Goal: Check status

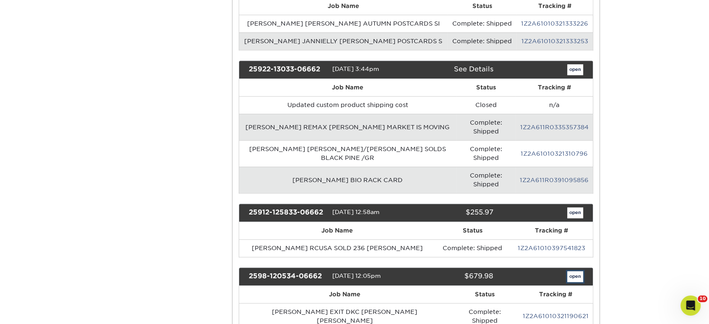
click at [572, 271] on link "open" at bounding box center [575, 276] width 16 height 11
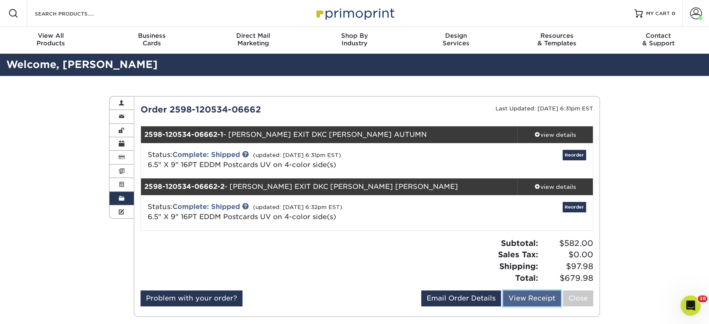
click at [523, 296] on link "View Receipt" at bounding box center [532, 298] width 58 height 16
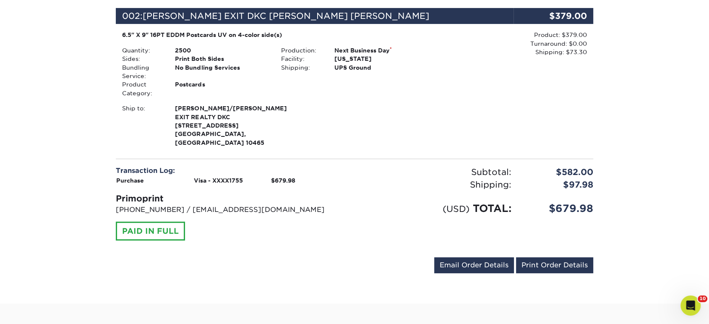
scroll to position [279, 0]
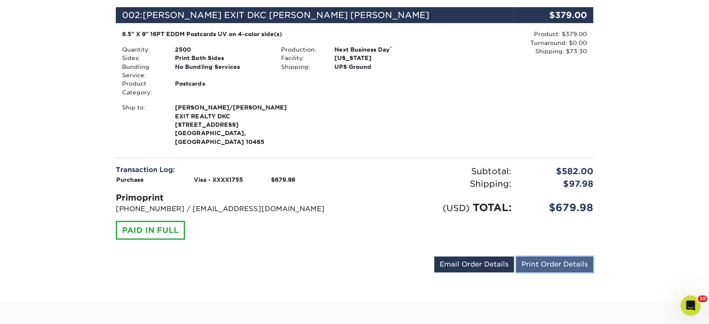
click at [553, 256] on link "Print Order Details" at bounding box center [554, 264] width 77 height 16
